Goal: Navigation & Orientation: Find specific page/section

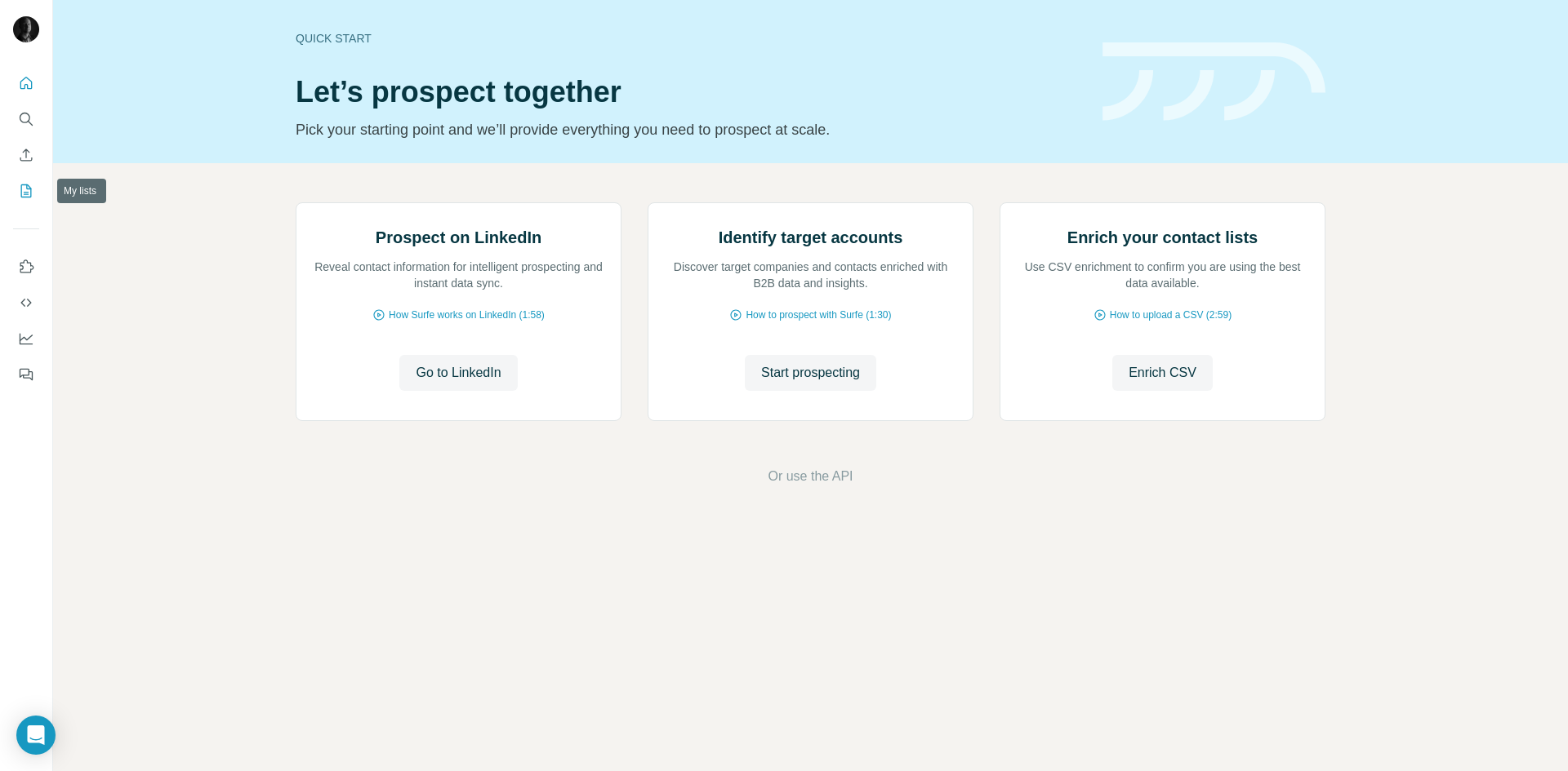
click at [31, 194] on icon "My lists" at bounding box center [26, 191] width 11 height 13
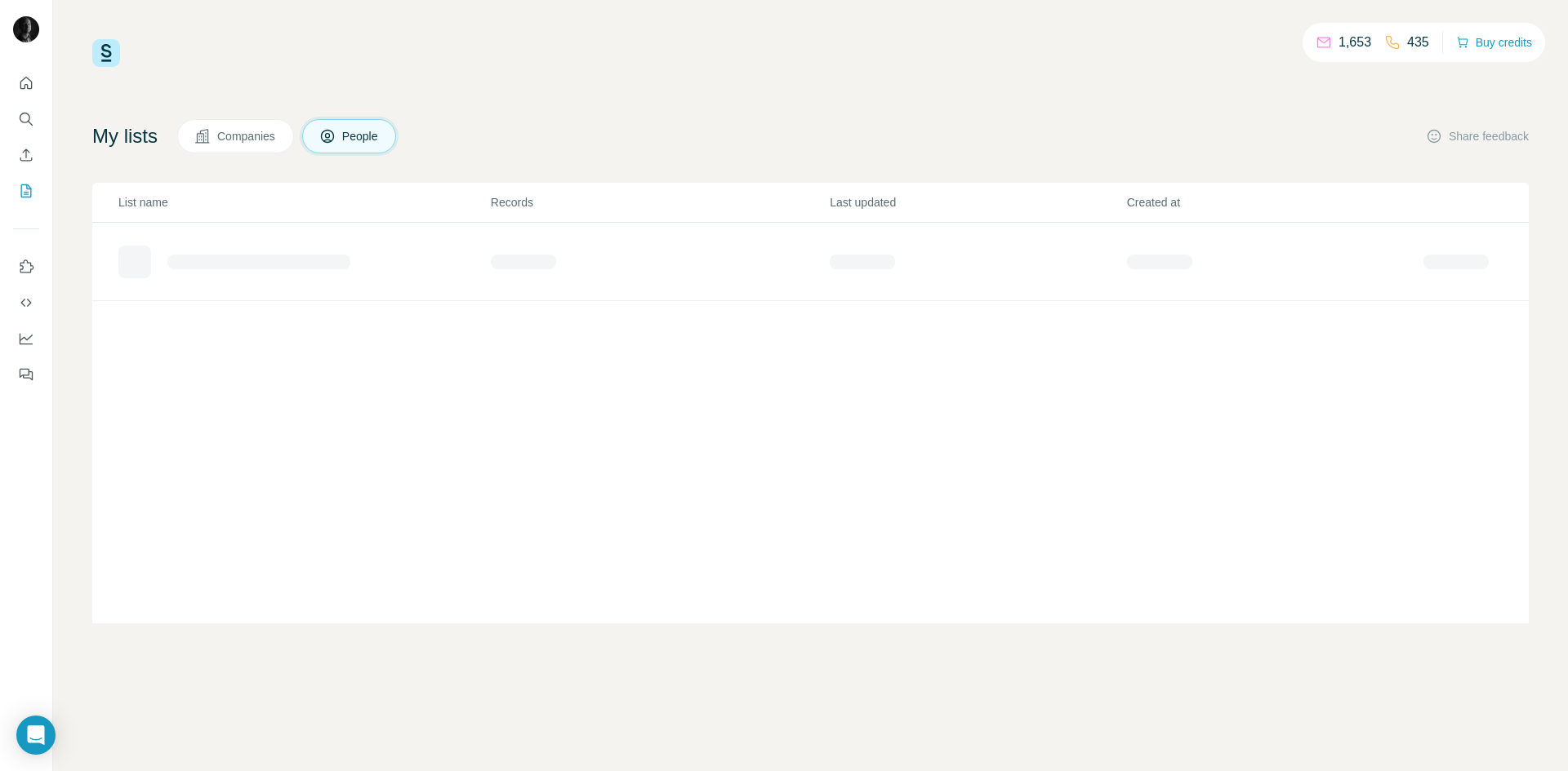
click at [276, 137] on span "Companies" at bounding box center [247, 137] width 60 height 16
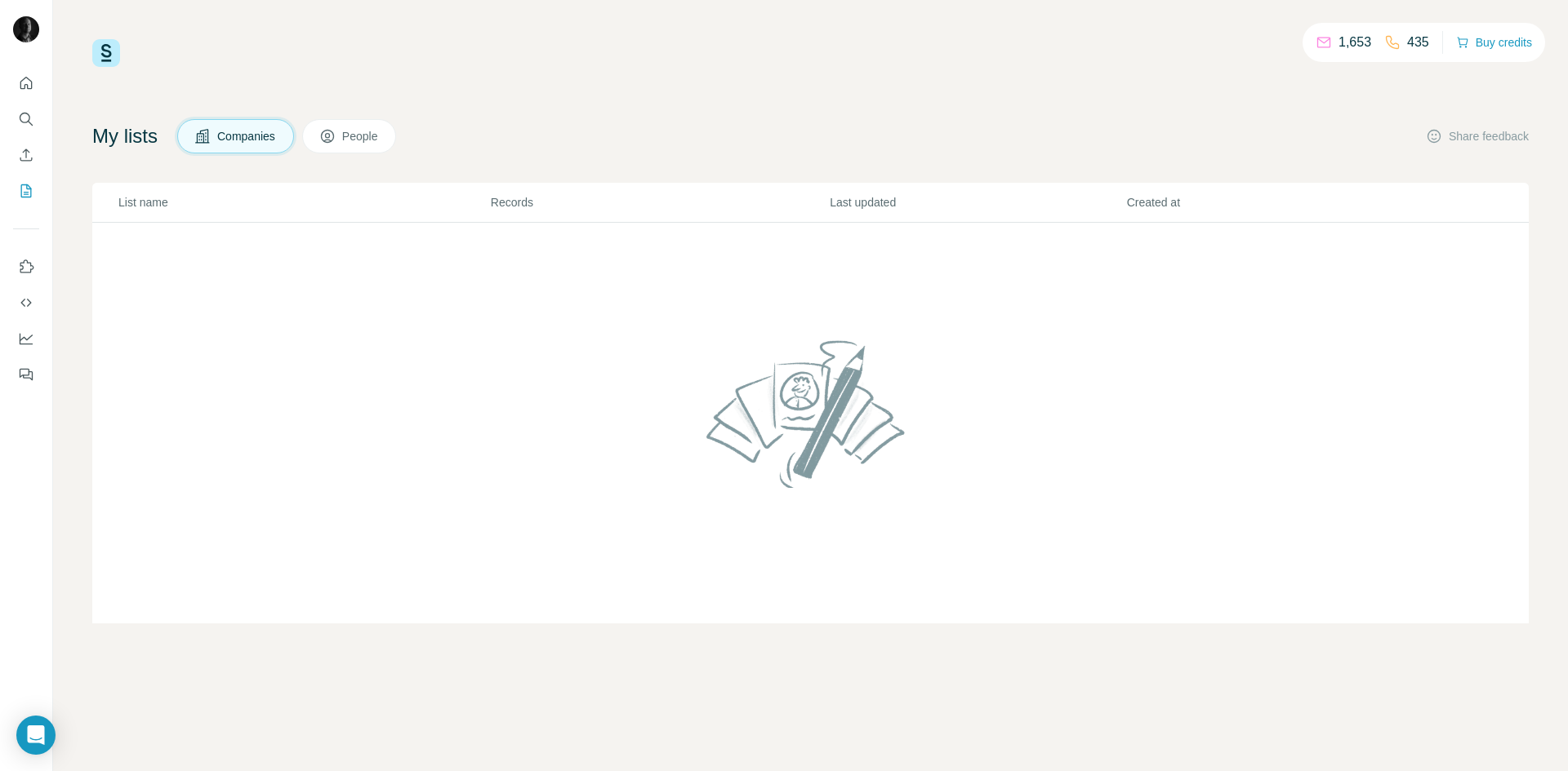
click at [1413, 43] on p "435" at bounding box center [1417, 43] width 22 height 20
click at [374, 147] on button "People" at bounding box center [349, 137] width 95 height 34
click at [27, 160] on icon "Enrich CSV" at bounding box center [26, 155] width 16 height 16
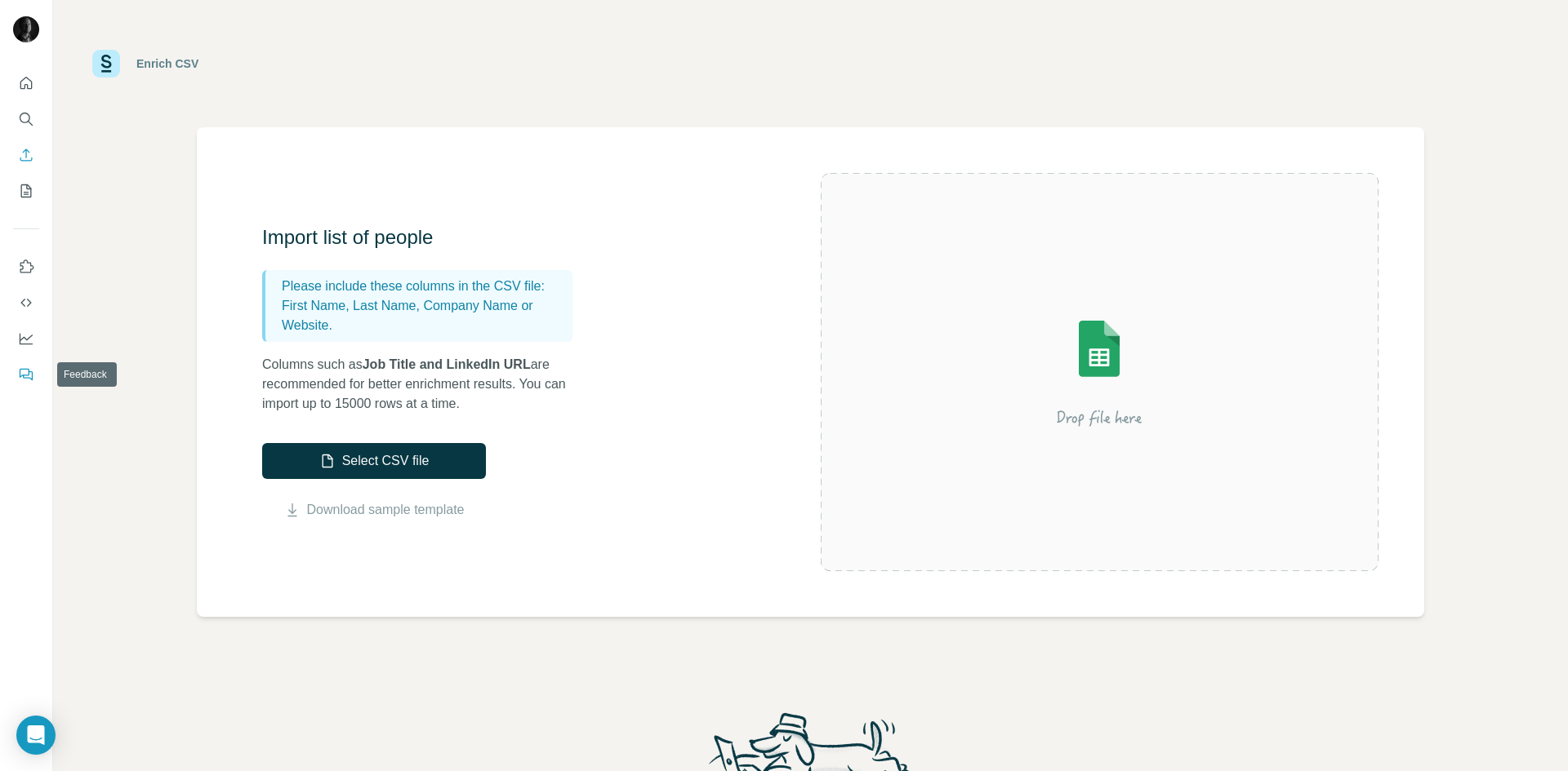
click at [29, 377] on icon "Feedback" at bounding box center [26, 374] width 16 height 16
click at [26, 271] on icon "Use Surfe on LinkedIn" at bounding box center [26, 267] width 16 height 16
